Goal: Obtain resource: Download file/media

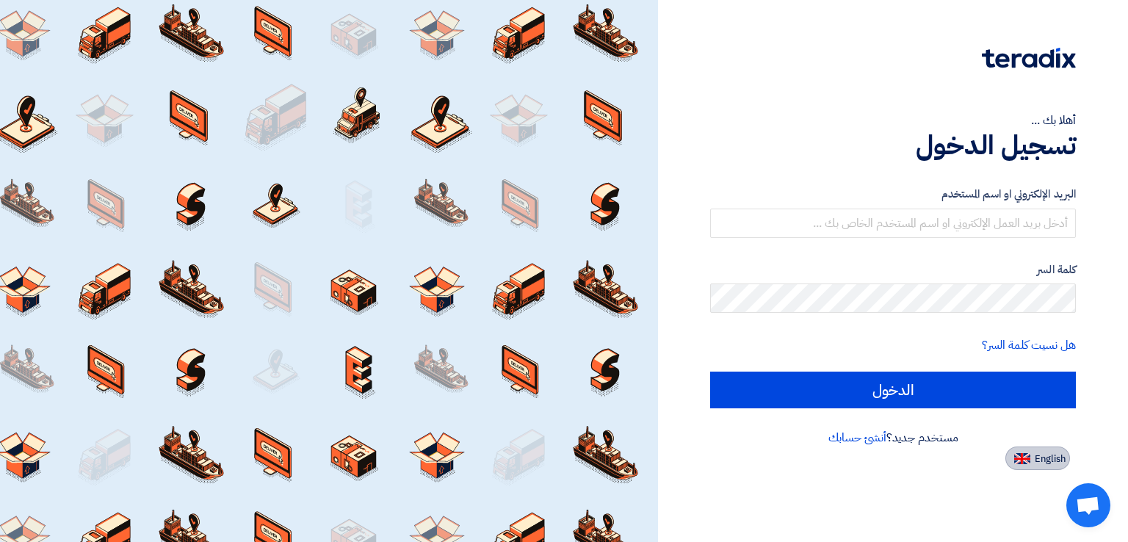
click at [1041, 459] on span "English" at bounding box center [1050, 459] width 31 height 10
type input "Sign in"
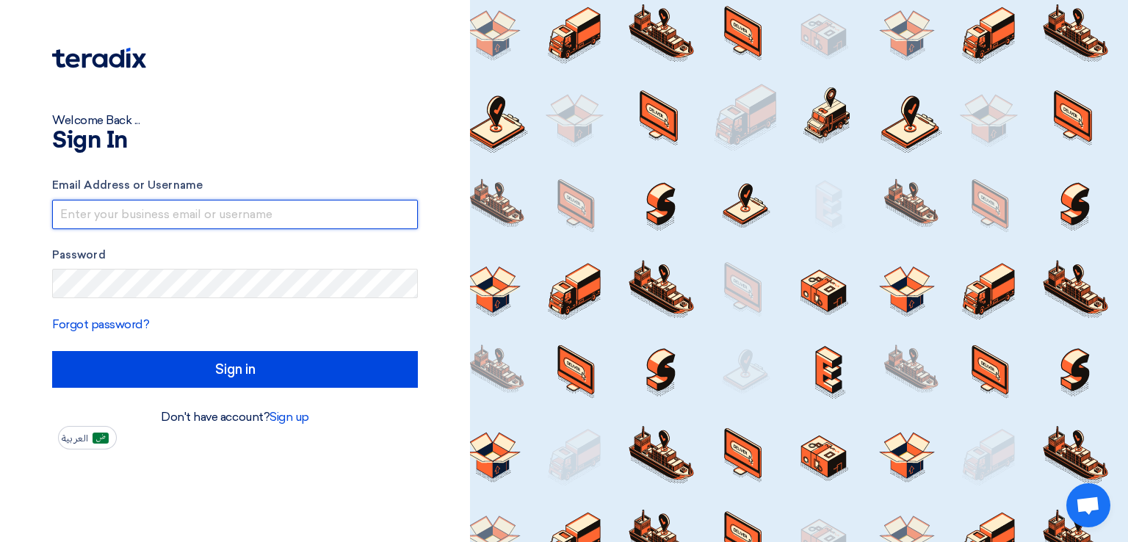
click at [325, 216] on input "text" at bounding box center [235, 214] width 366 height 29
type input "bd@phiegypt.com"
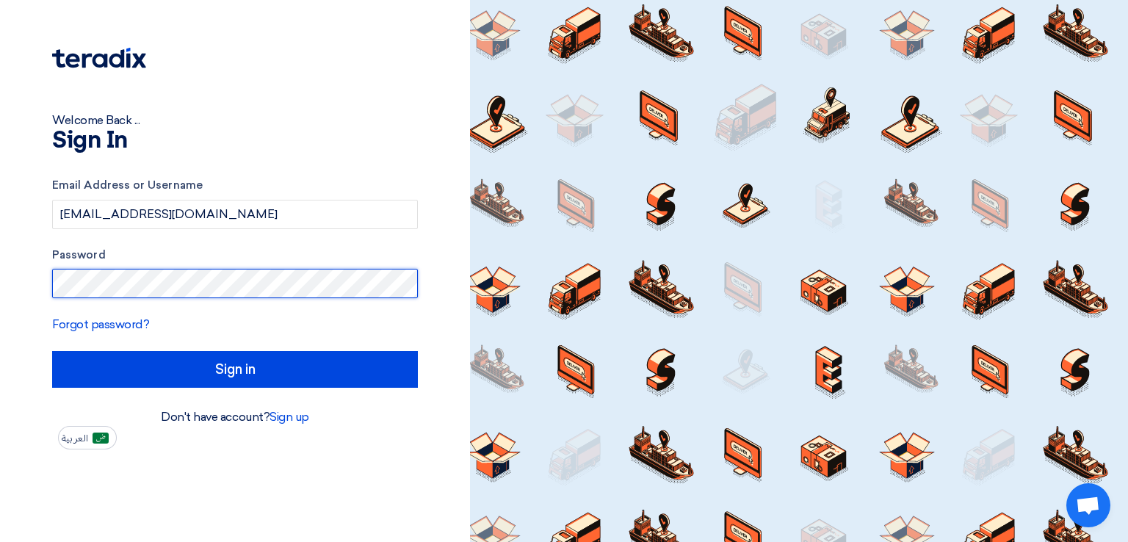
click at [52, 351] on input "Sign in" at bounding box center [235, 369] width 366 height 37
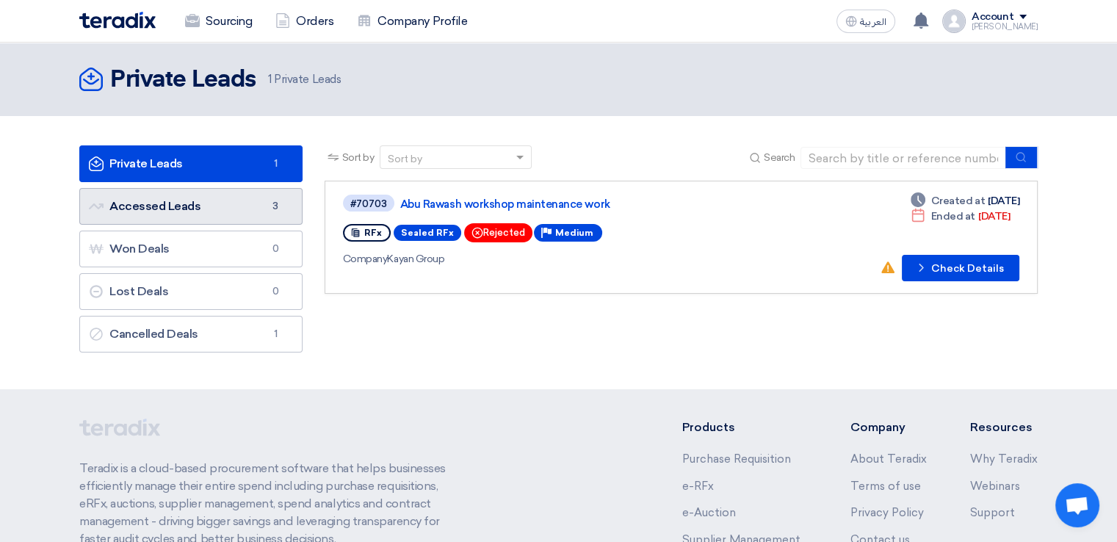
click at [238, 212] on link "Accessed Leads Accessed Leads 3" at bounding box center [190, 206] width 223 height 37
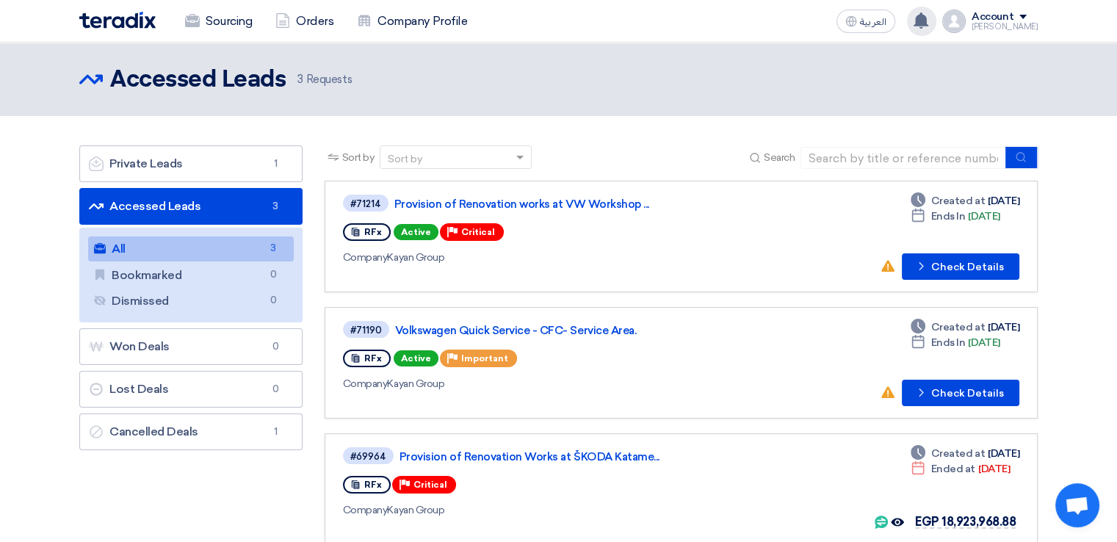
click at [936, 29] on div "New request received, check details and submit your quotation now! 4 days ago N…" at bounding box center [921, 21] width 29 height 29
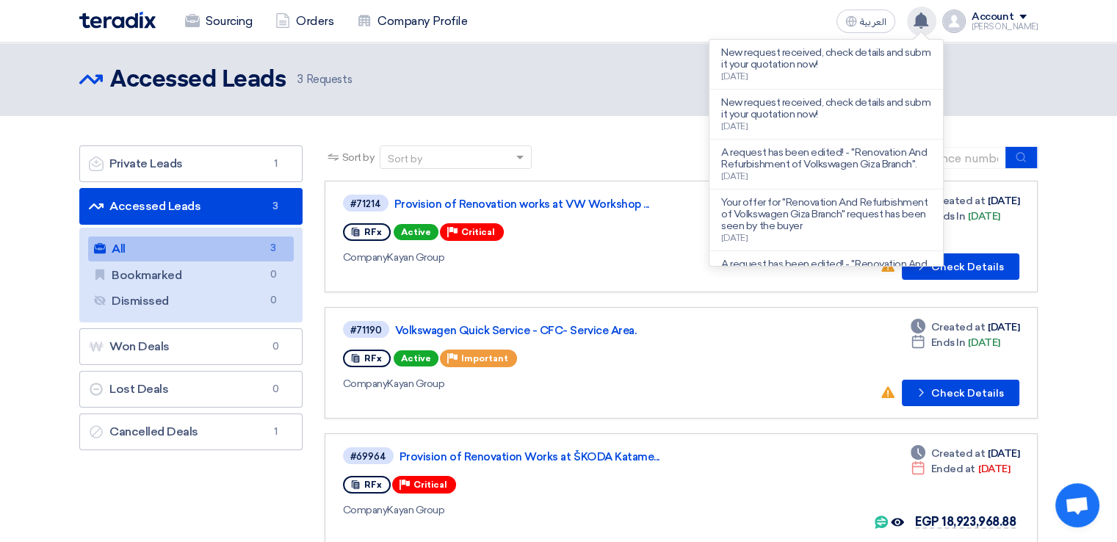
click at [929, 26] on icon at bounding box center [921, 20] width 16 height 16
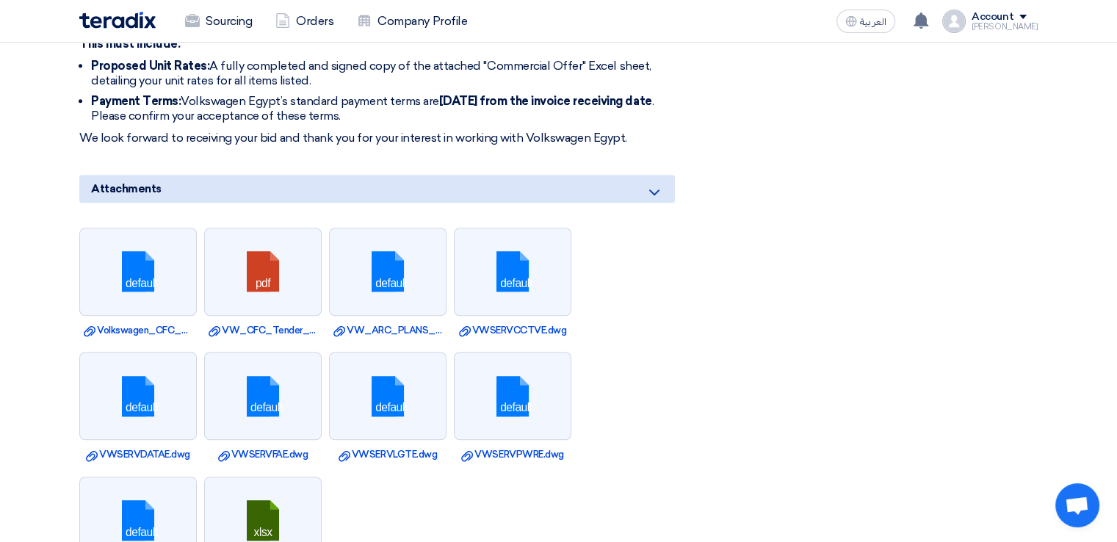
scroll to position [982, 0]
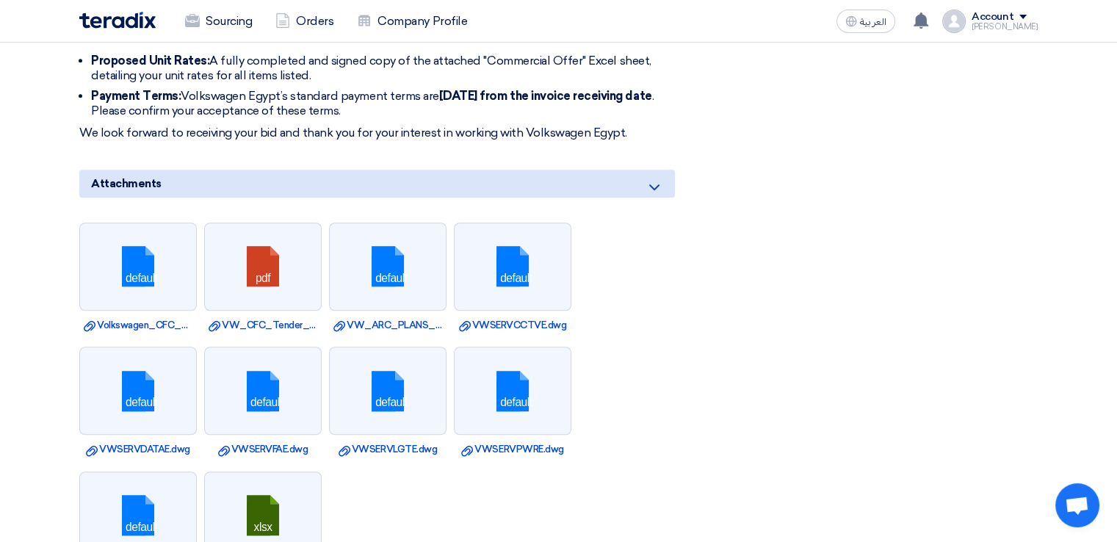
drag, startPoint x: 648, startPoint y: 171, endPoint x: 535, endPoint y: 163, distance: 112.6
click at [535, 170] on div "Attachments" at bounding box center [377, 184] width 596 height 28
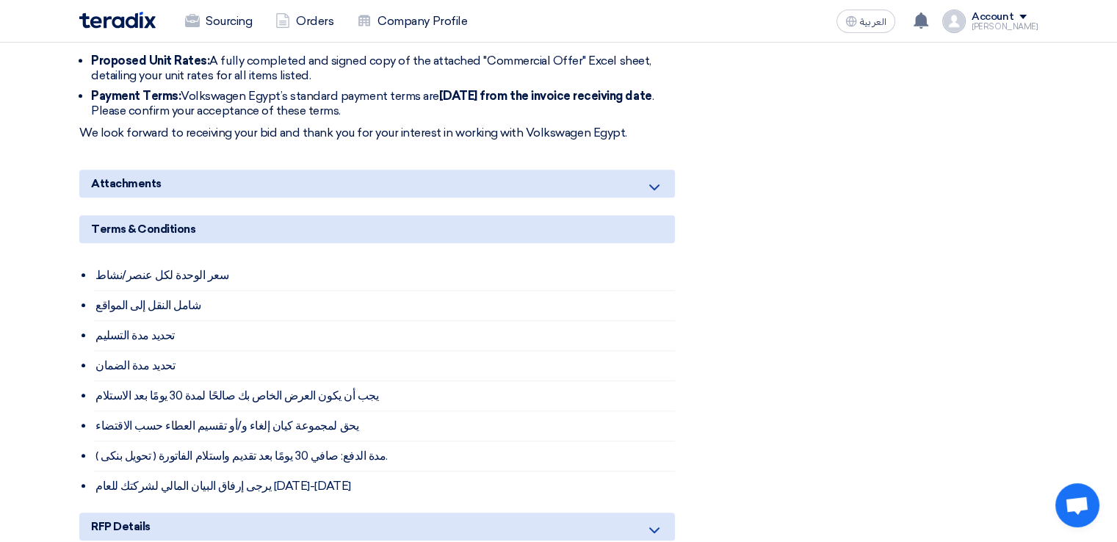
click at [535, 170] on div "Attachments" at bounding box center [377, 184] width 596 height 28
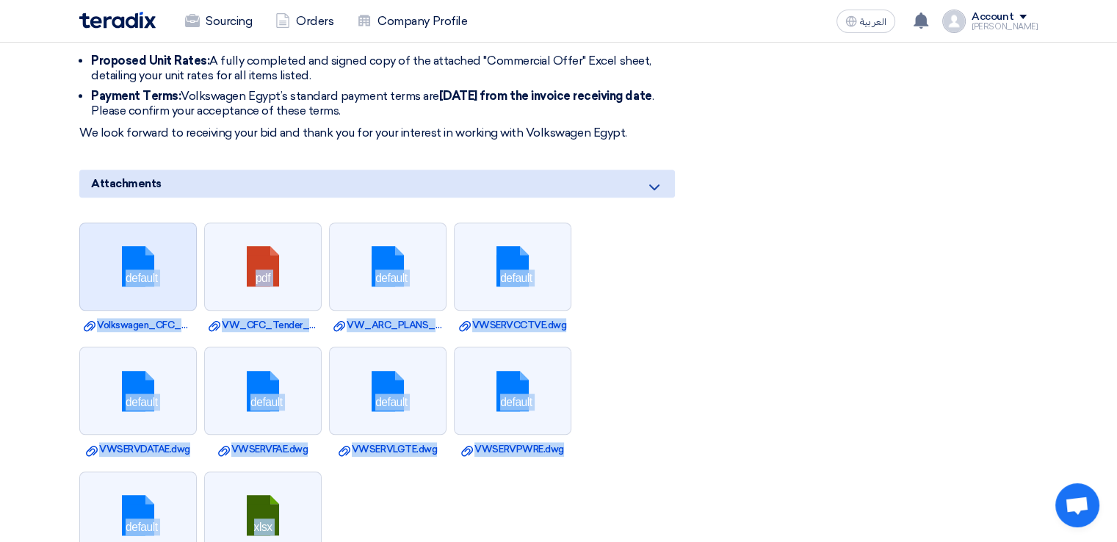
click at [120, 289] on link at bounding box center [138, 267] width 117 height 88
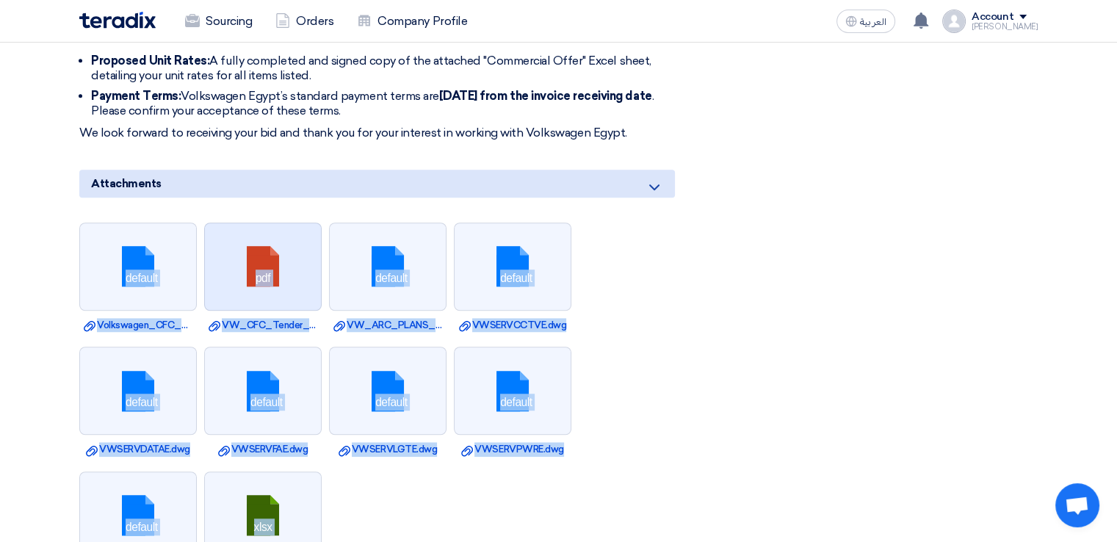
click at [257, 264] on link at bounding box center [263, 267] width 117 height 88
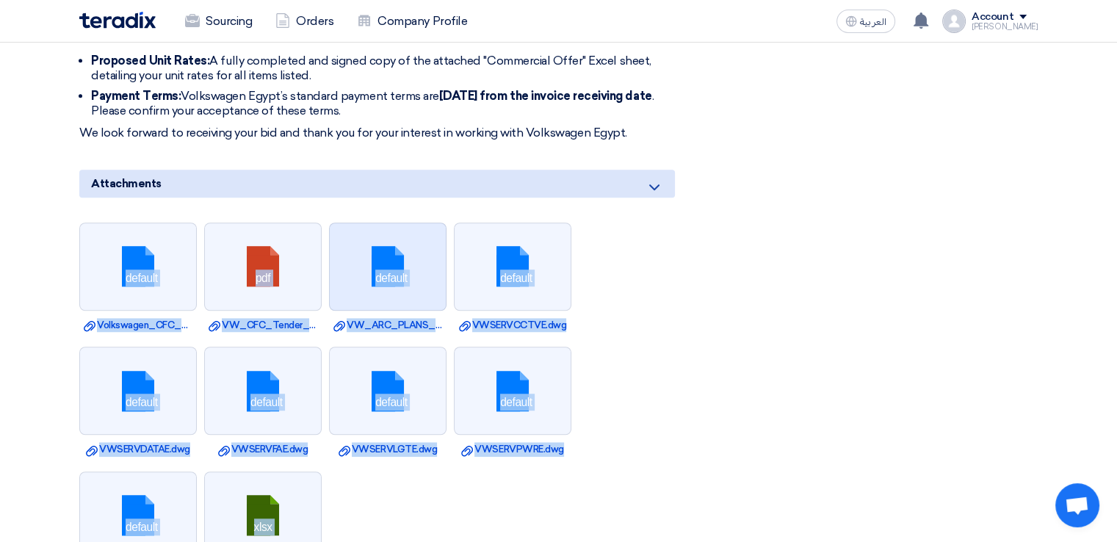
click at [389, 271] on link at bounding box center [388, 267] width 117 height 88
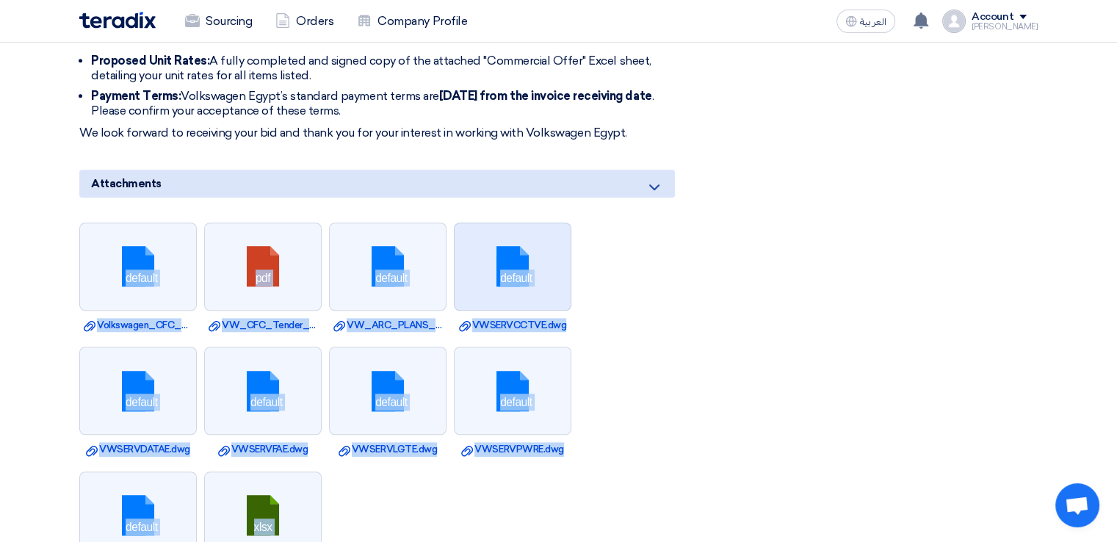
click at [516, 262] on link at bounding box center [513, 267] width 117 height 88
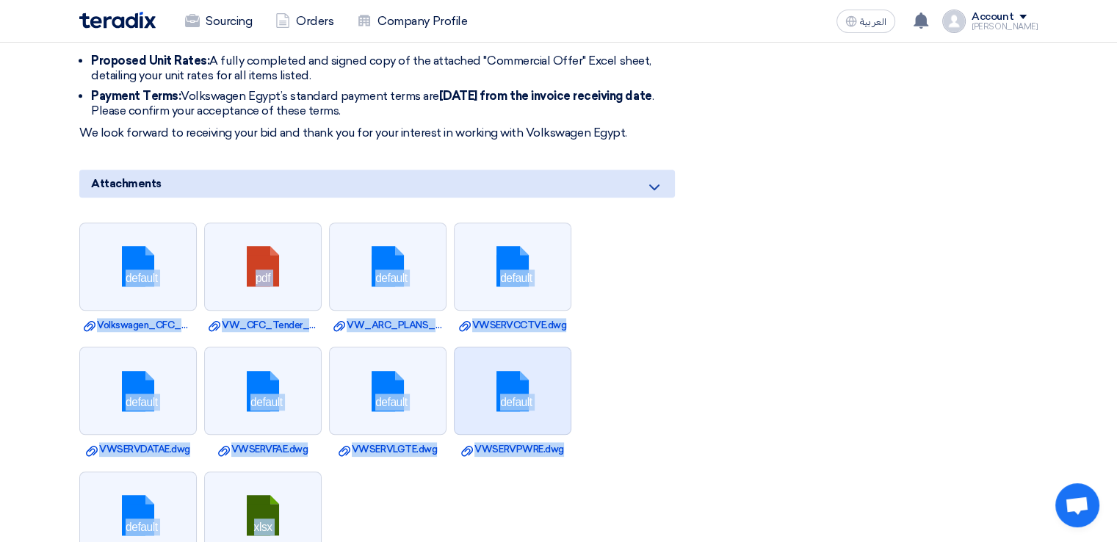
click at [523, 381] on link at bounding box center [513, 391] width 117 height 88
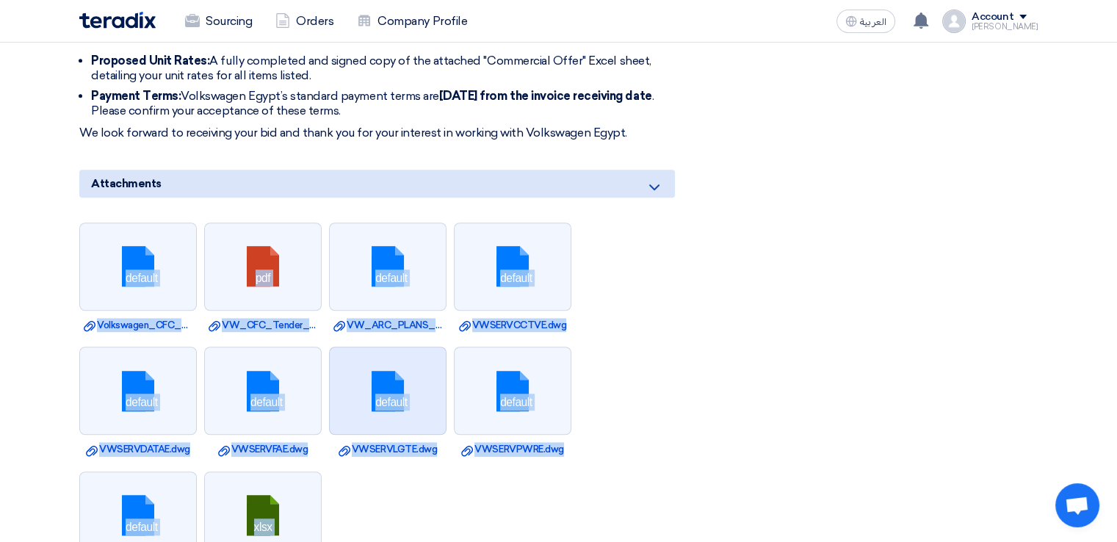
click at [399, 383] on link at bounding box center [388, 391] width 117 height 88
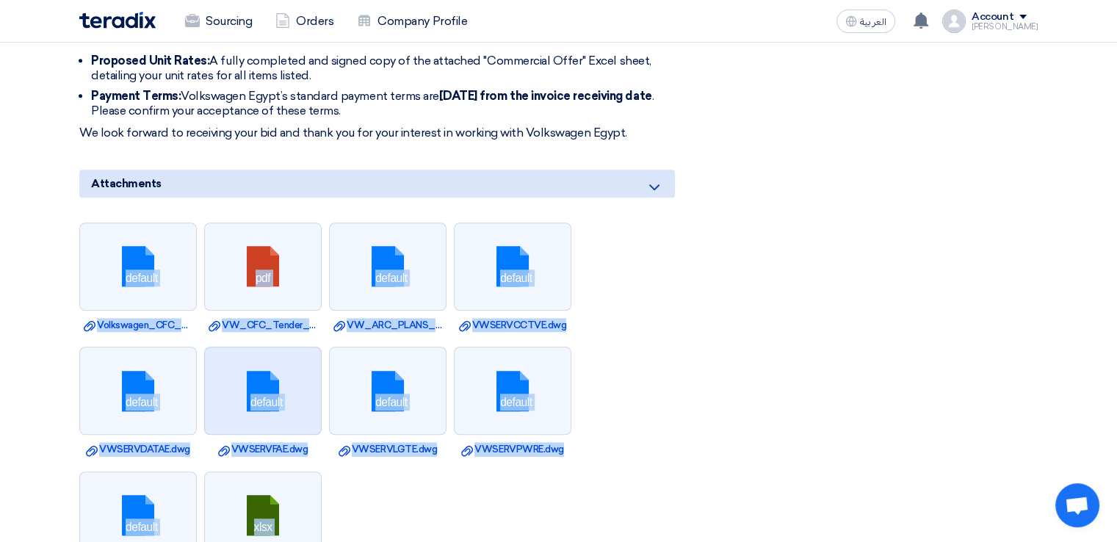
click at [278, 374] on link at bounding box center [263, 391] width 117 height 88
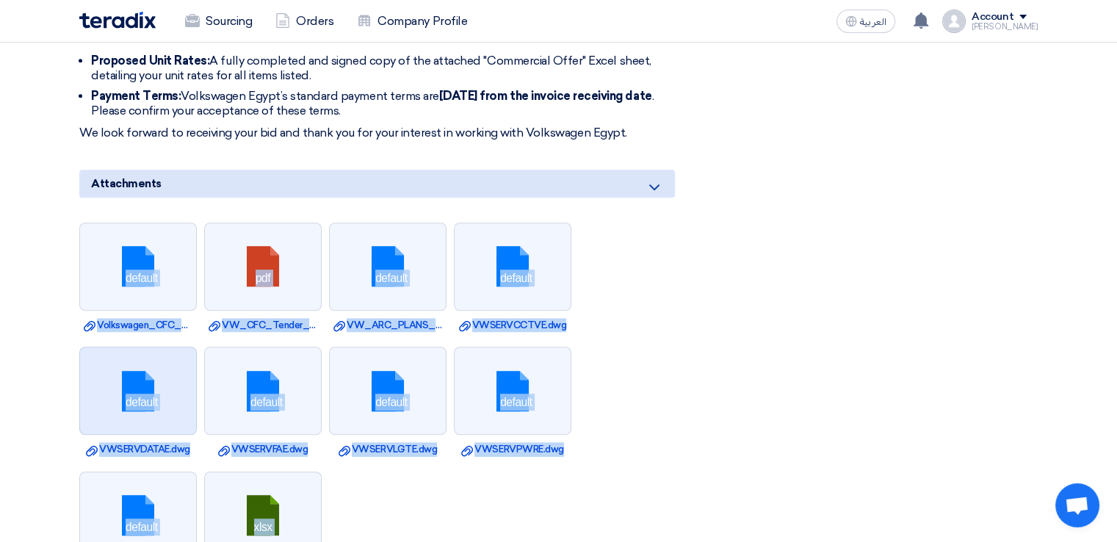
click at [145, 376] on link at bounding box center [138, 391] width 117 height 88
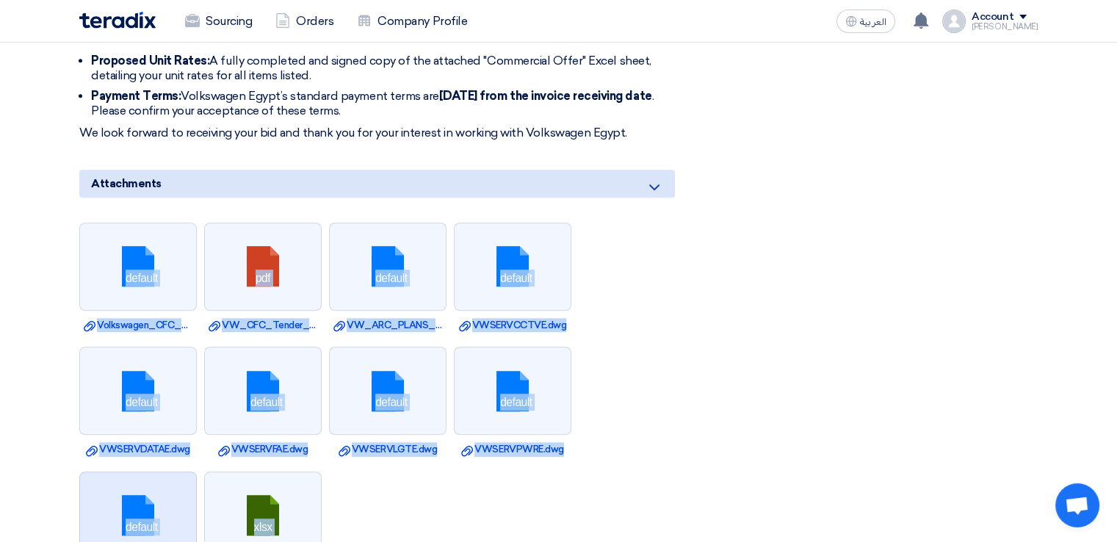
click at [162, 473] on link at bounding box center [138, 516] width 117 height 88
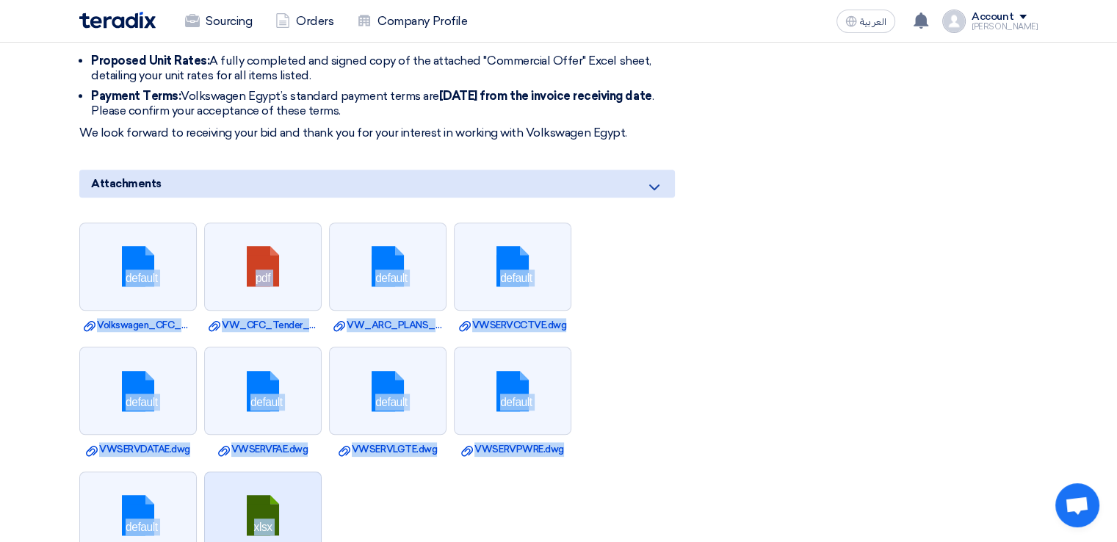
click at [272, 482] on link at bounding box center [263, 516] width 117 height 88
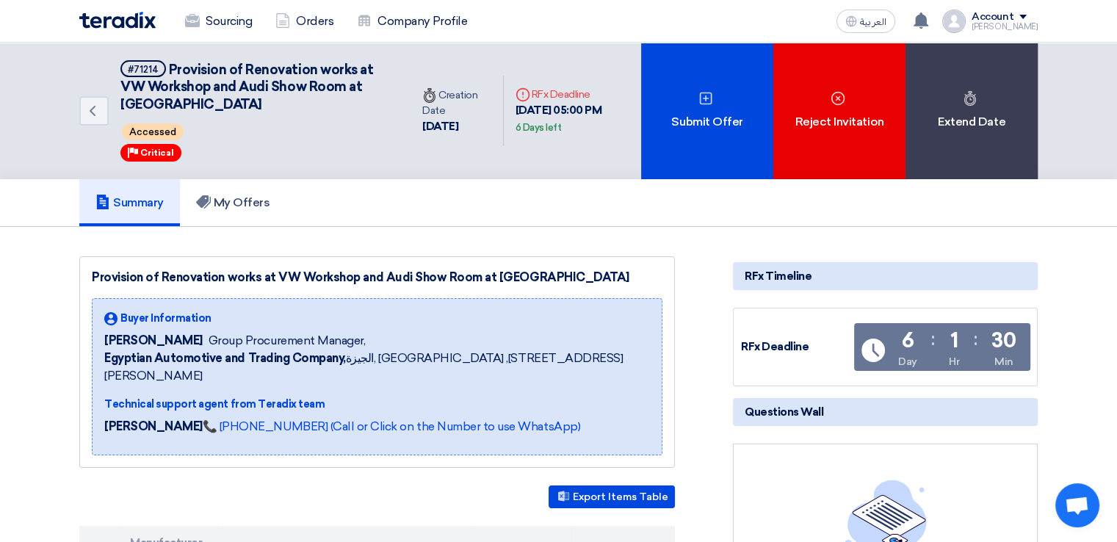
click at [1099, 65] on div "Back #71214 Provision of Renovation works at VW Workshop and Audi Show Room at …" at bounding box center [558, 111] width 1117 height 137
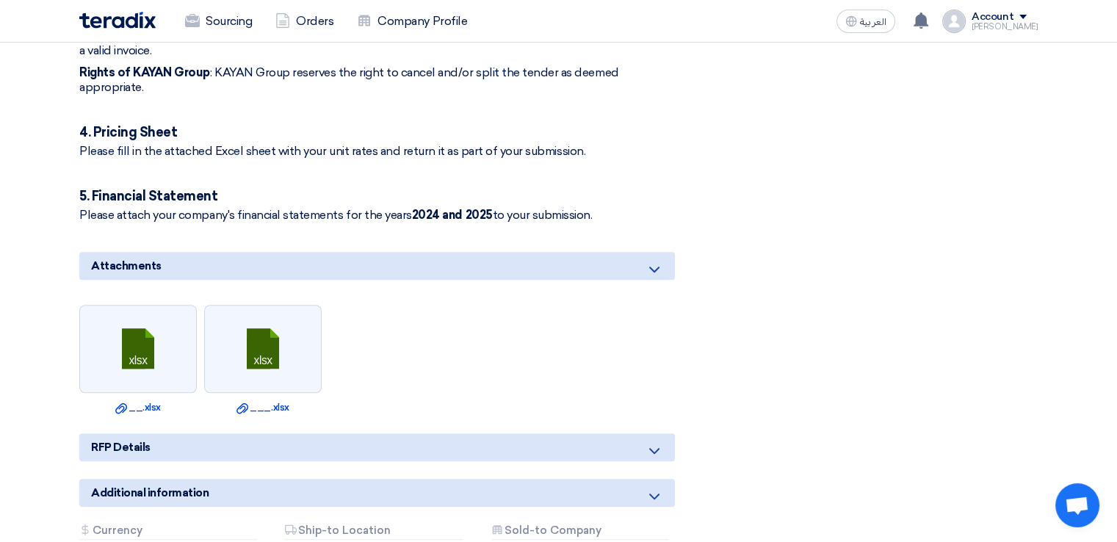
scroll to position [1173, 0]
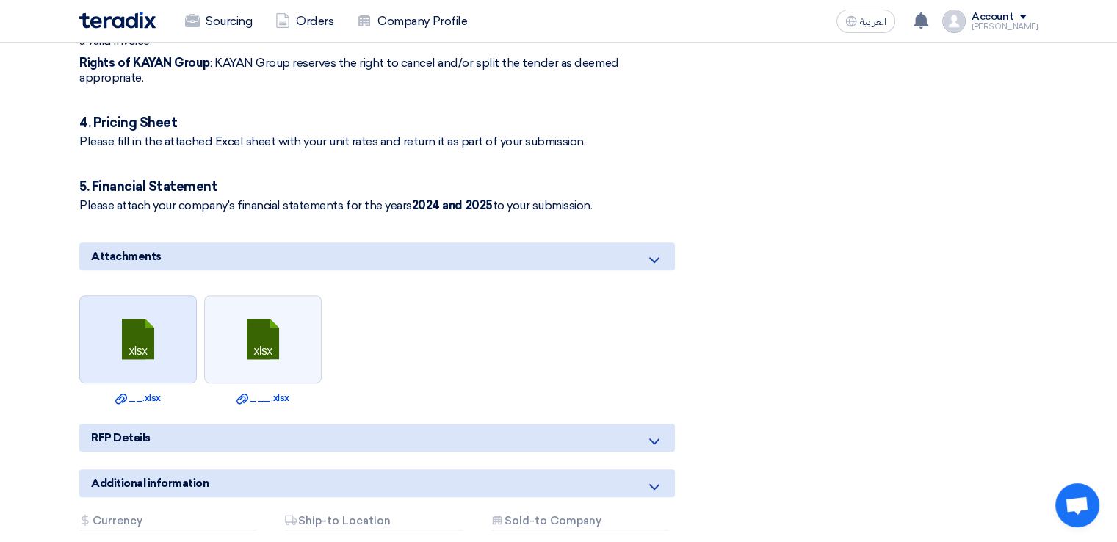
click at [159, 296] on link at bounding box center [138, 340] width 117 height 88
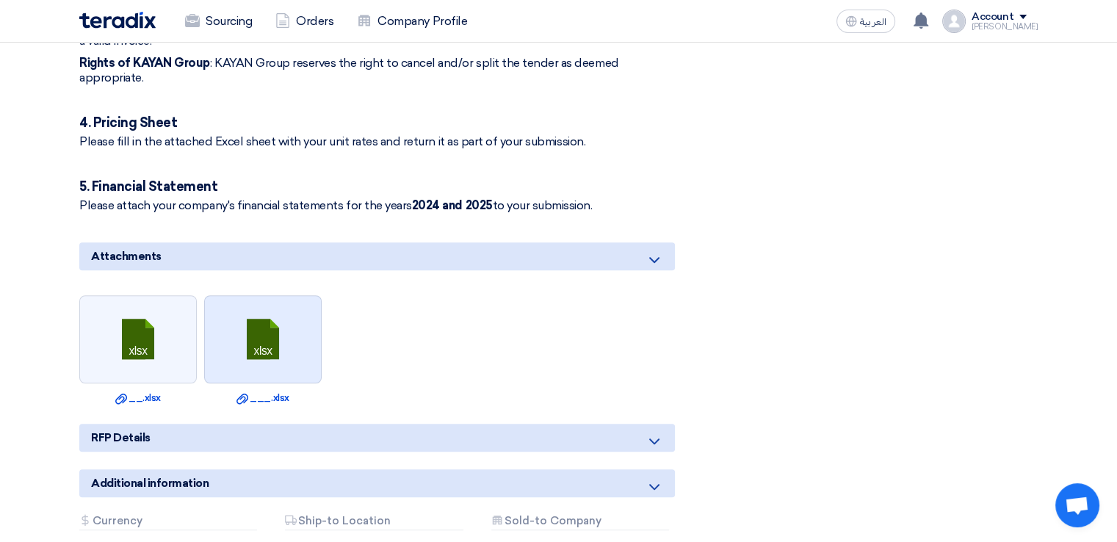
click at [287, 296] on link at bounding box center [263, 340] width 117 height 88
